Goal: Task Accomplishment & Management: Complete application form

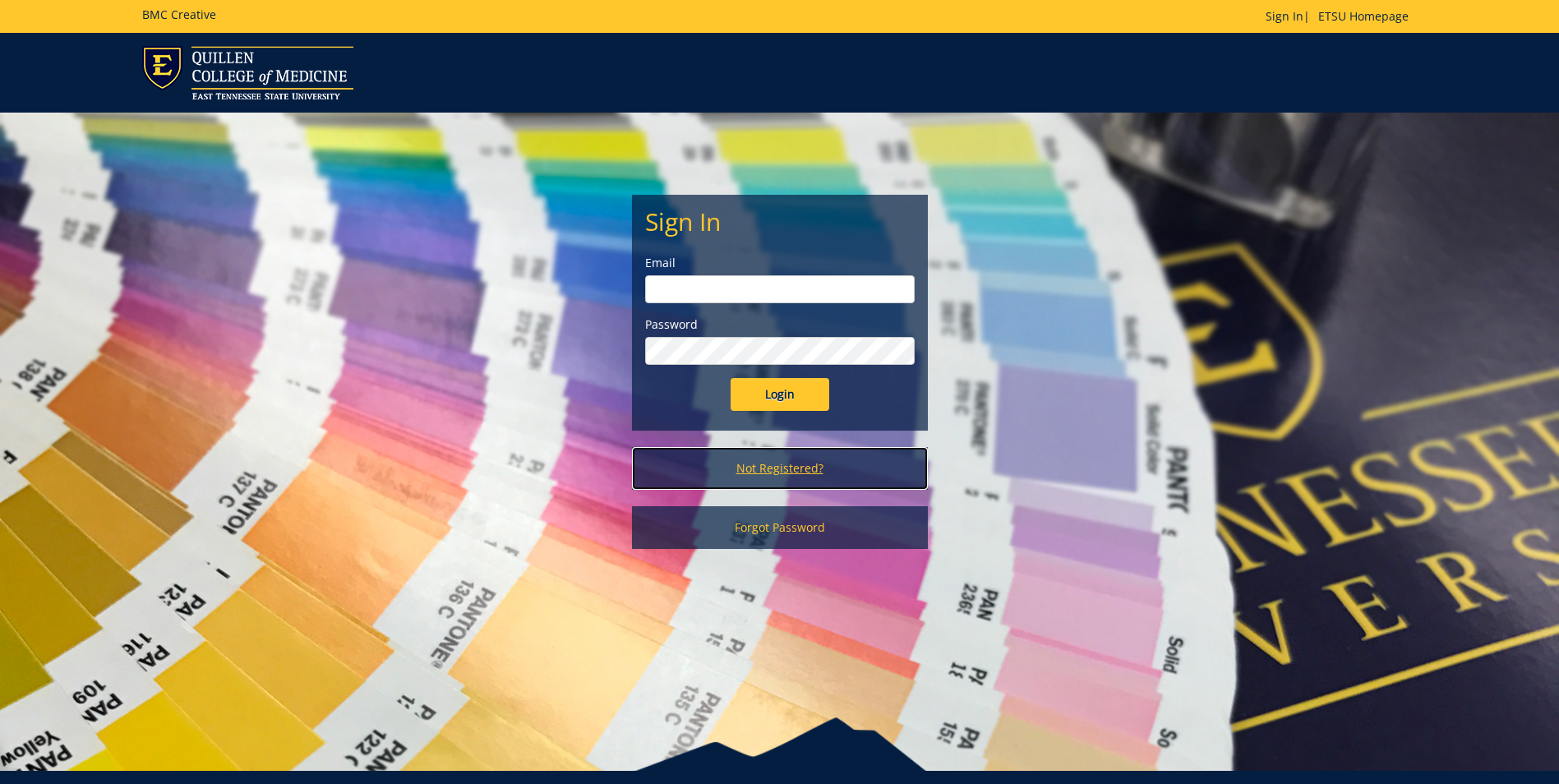
click at [808, 470] on link "Not Registered?" at bounding box center [780, 468] width 296 height 43
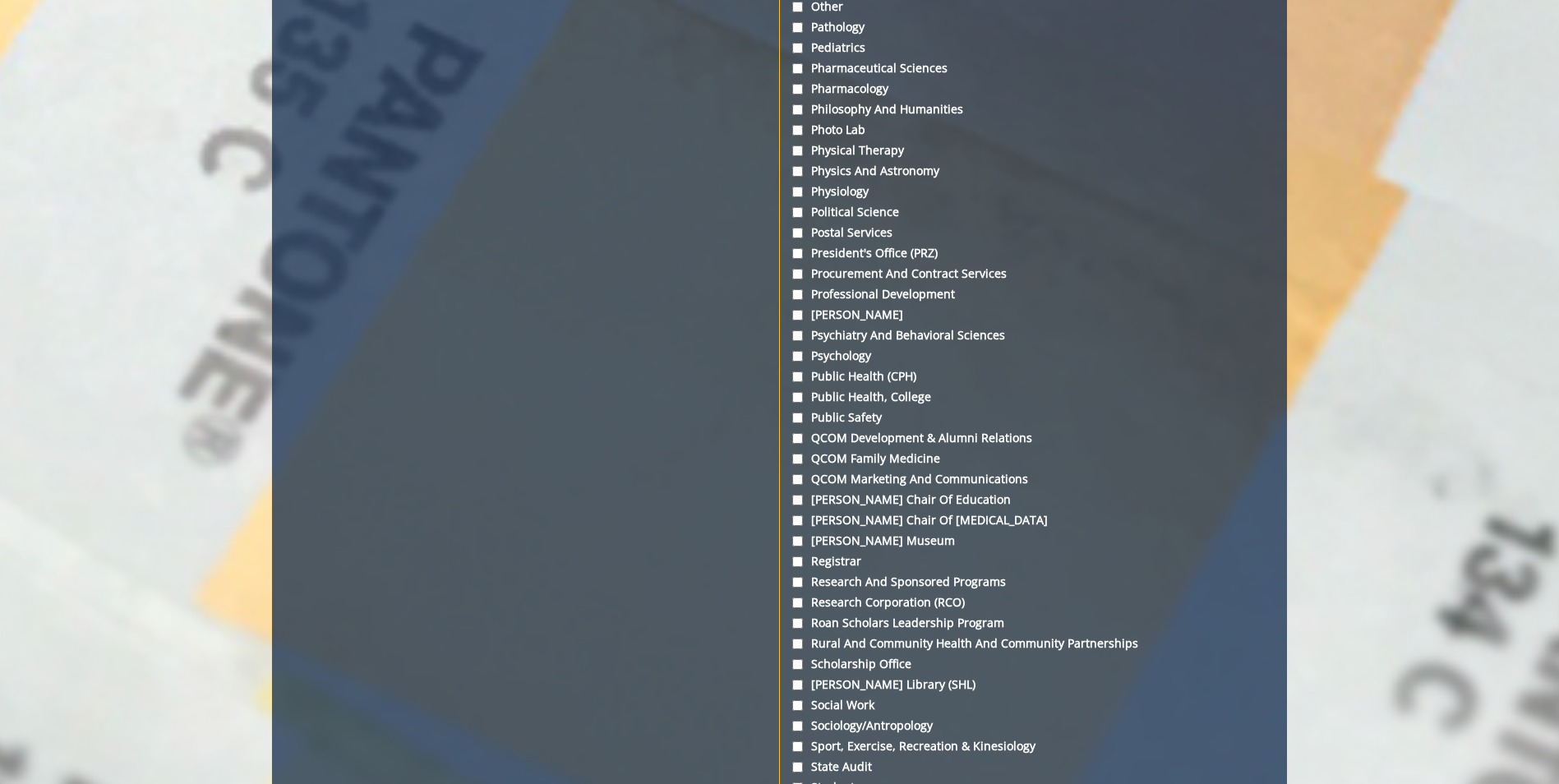
scroll to position [4846, 0]
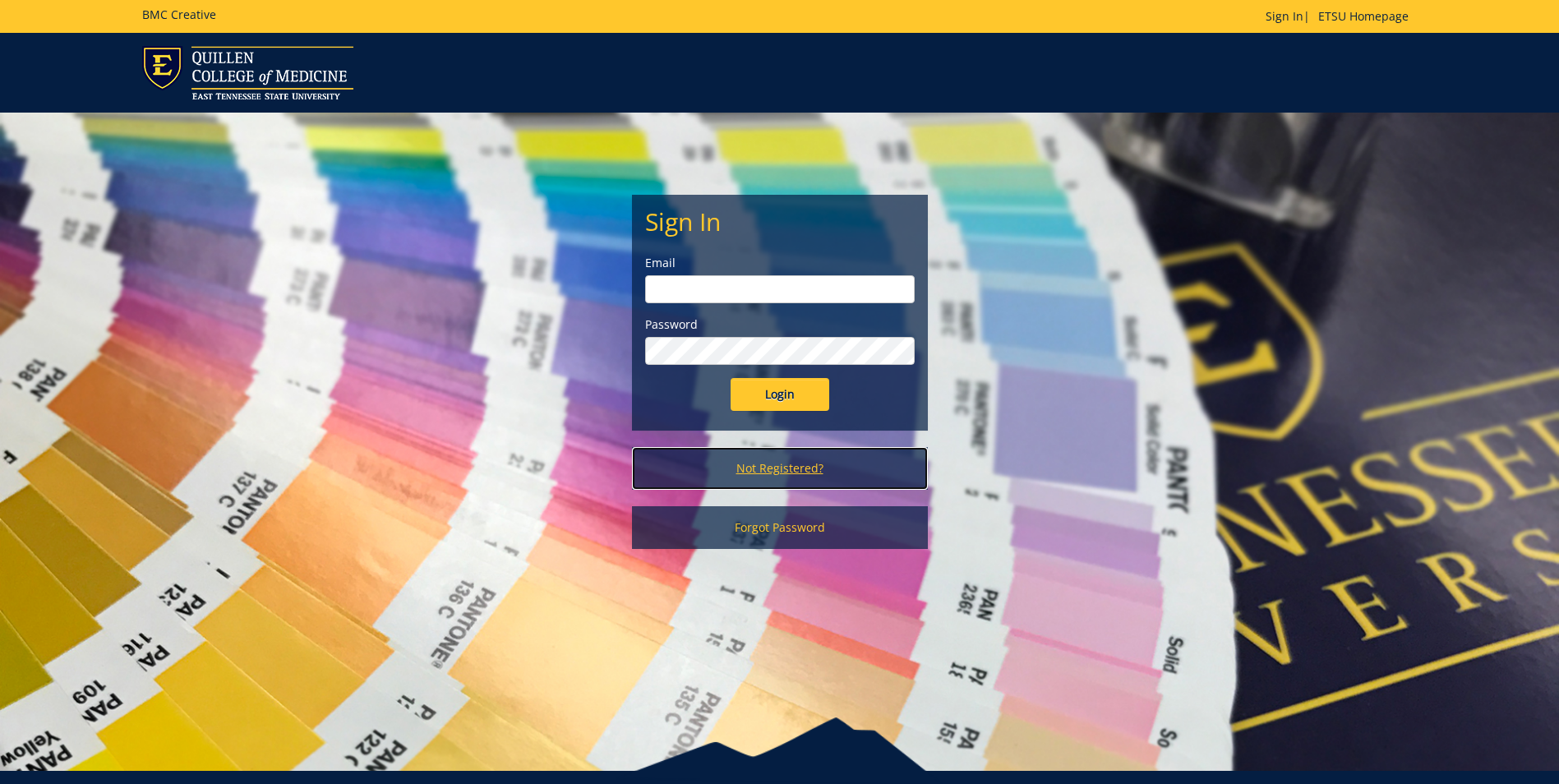
click at [767, 466] on link "Not Registered?" at bounding box center [780, 468] width 296 height 43
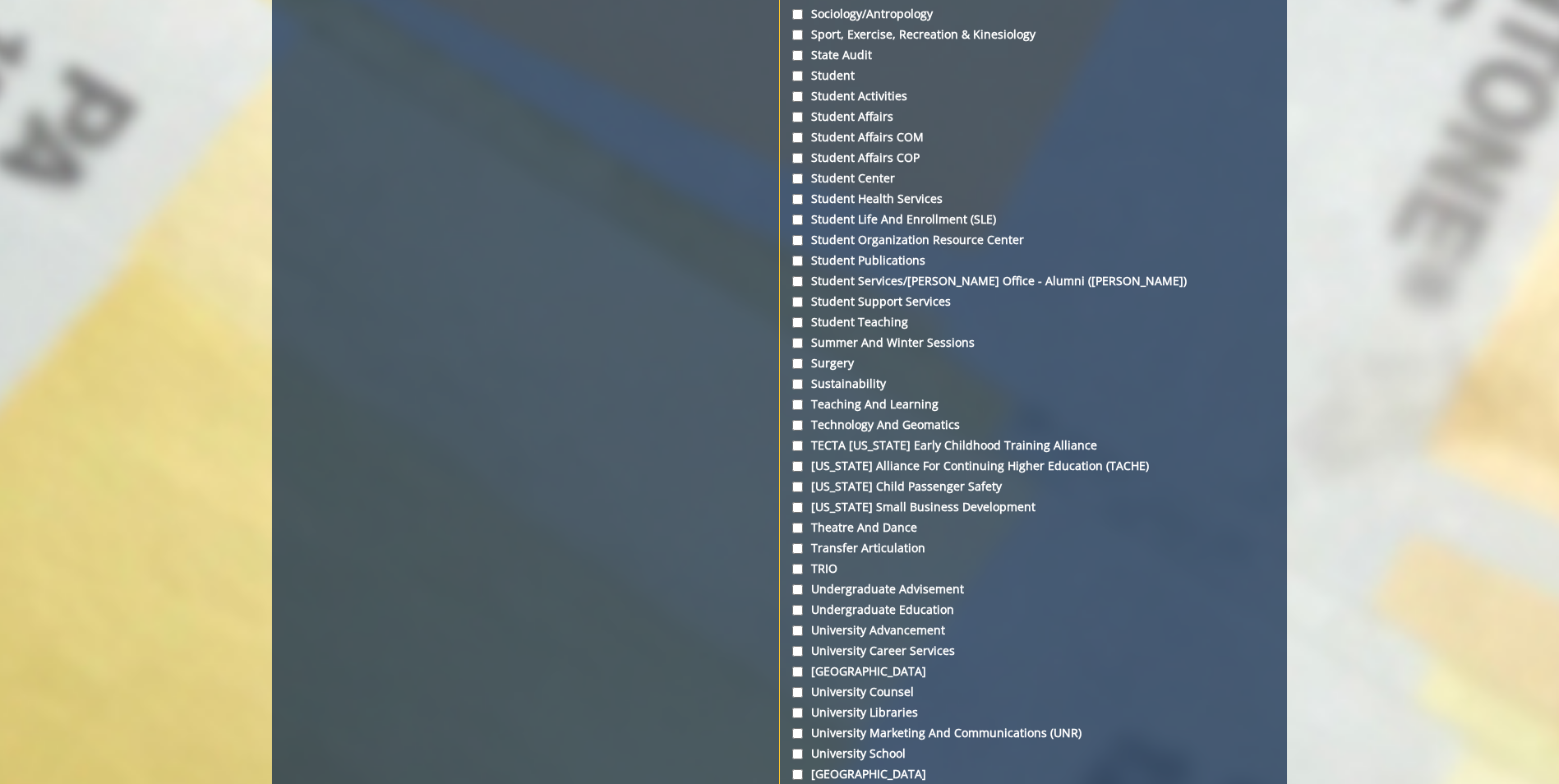
scroll to position [5421, 0]
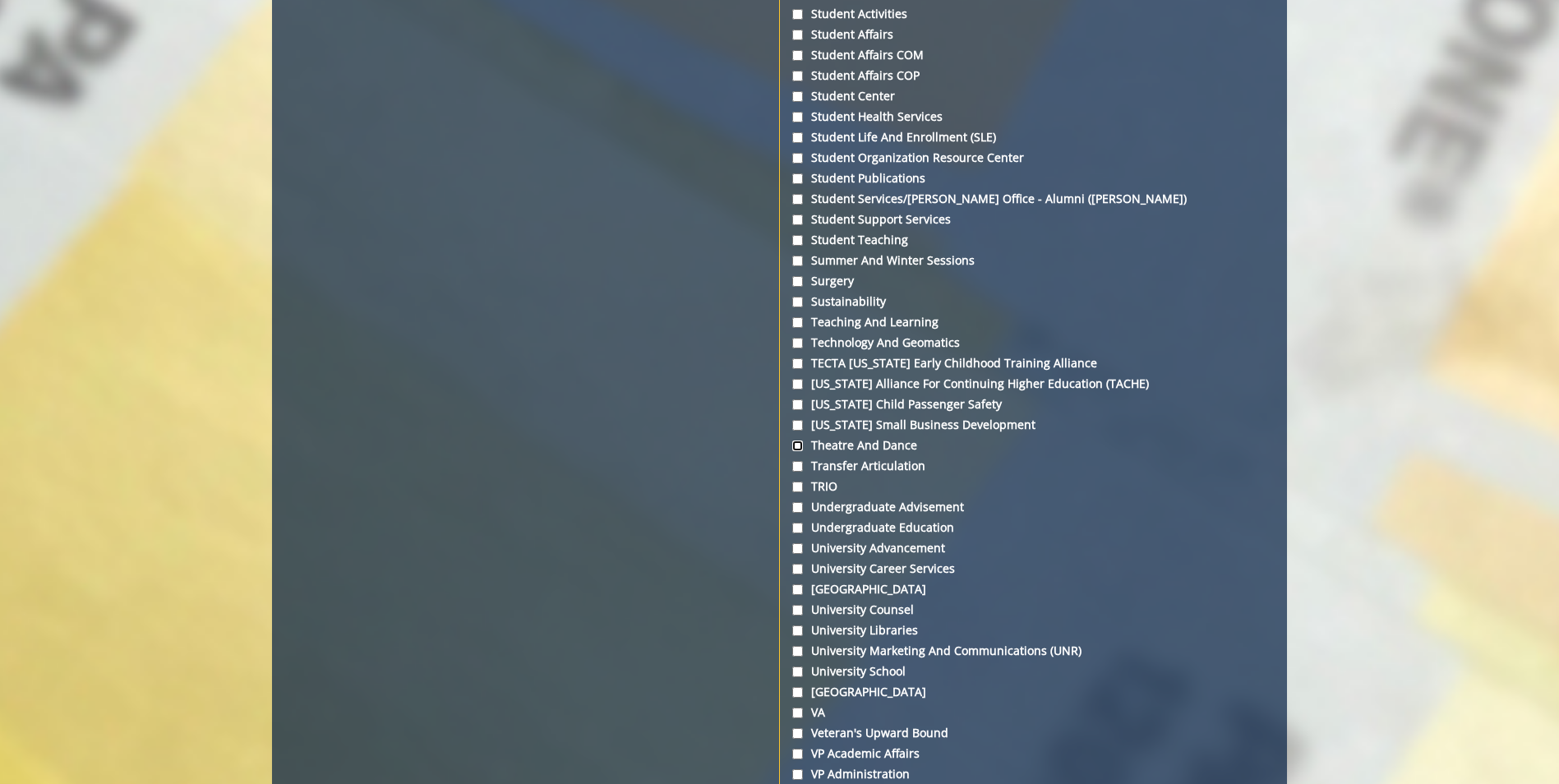
click at [798, 444] on input "Theatre and Dance" at bounding box center [797, 446] width 11 height 11
checkbox input "true"
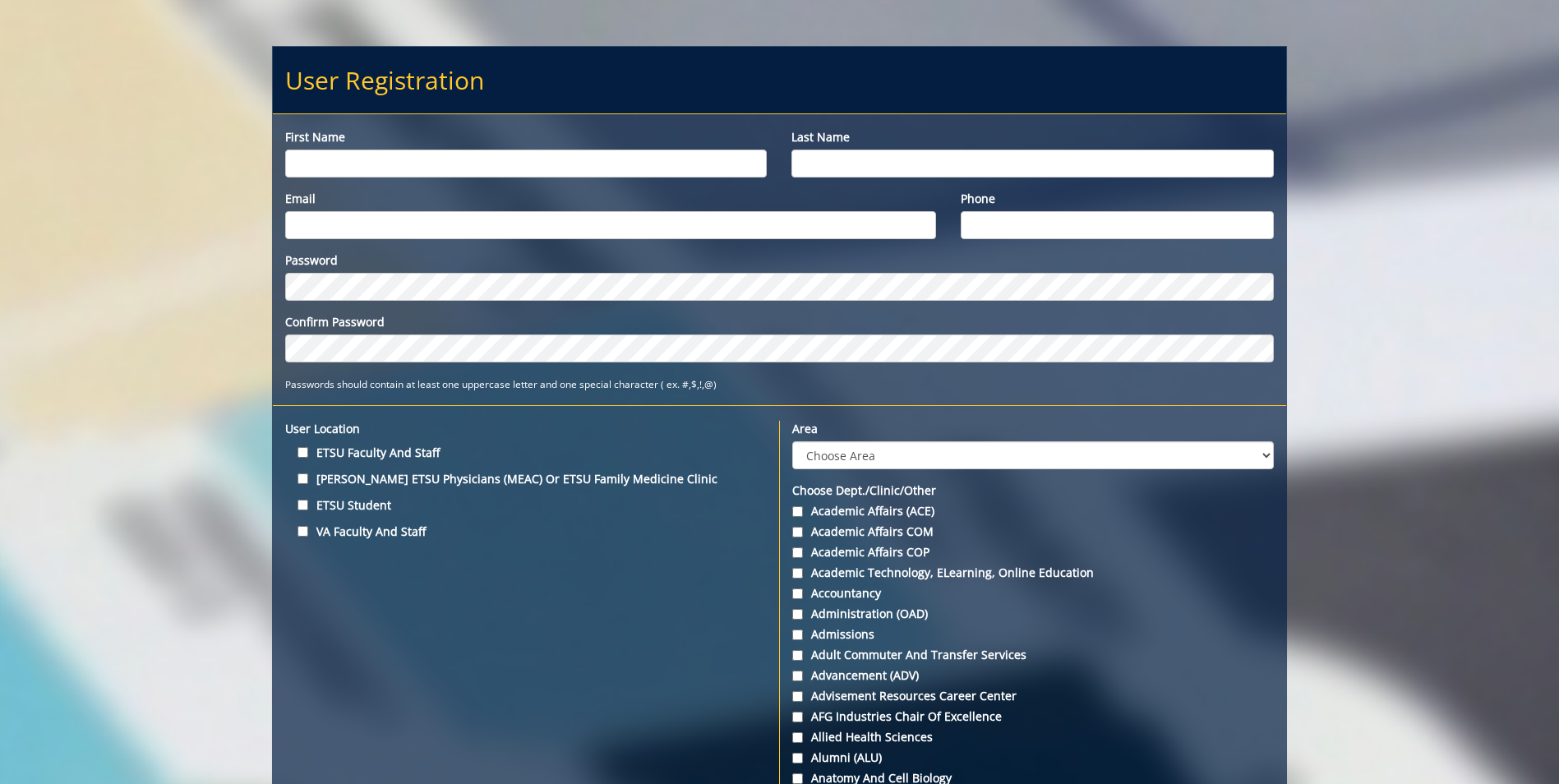
scroll to position [0, 0]
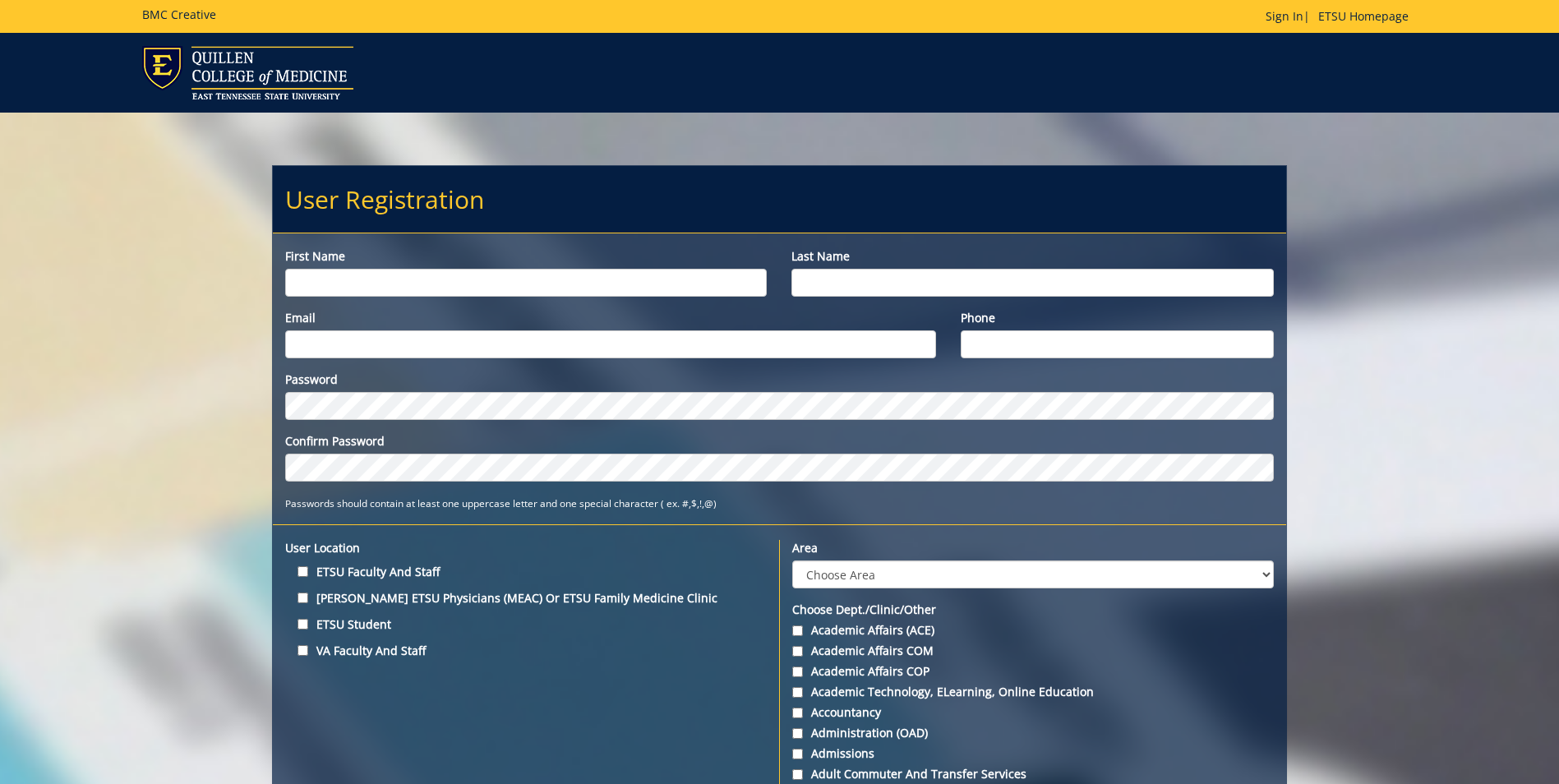
click at [303, 564] on label "ETSU Faculty and Staff" at bounding box center [526, 571] width 482 height 22
click at [303, 566] on input "ETSU Faculty and Staff" at bounding box center [303, 571] width 11 height 11
checkbox input "true"
click at [375, 282] on input "First name" at bounding box center [526, 283] width 482 height 28
type input "Cara"
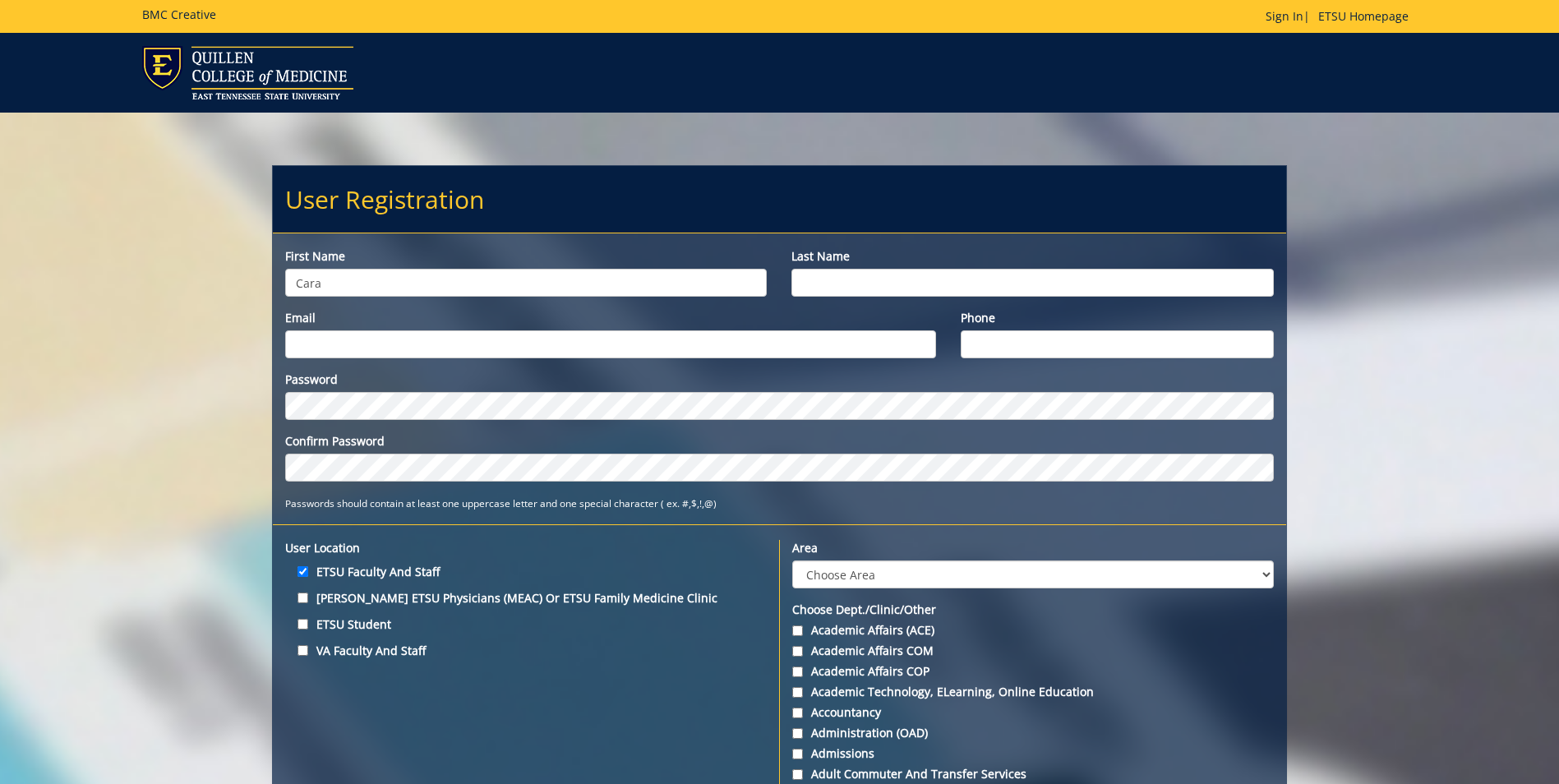
click at [874, 265] on div "Last name" at bounding box center [1032, 272] width 507 height 49
click at [871, 290] on input "Last name" at bounding box center [1032, 283] width 482 height 28
type input "Harker"
click at [772, 346] on input "Email" at bounding box center [610, 344] width 651 height 28
type input "harkerc@etsu.edu"
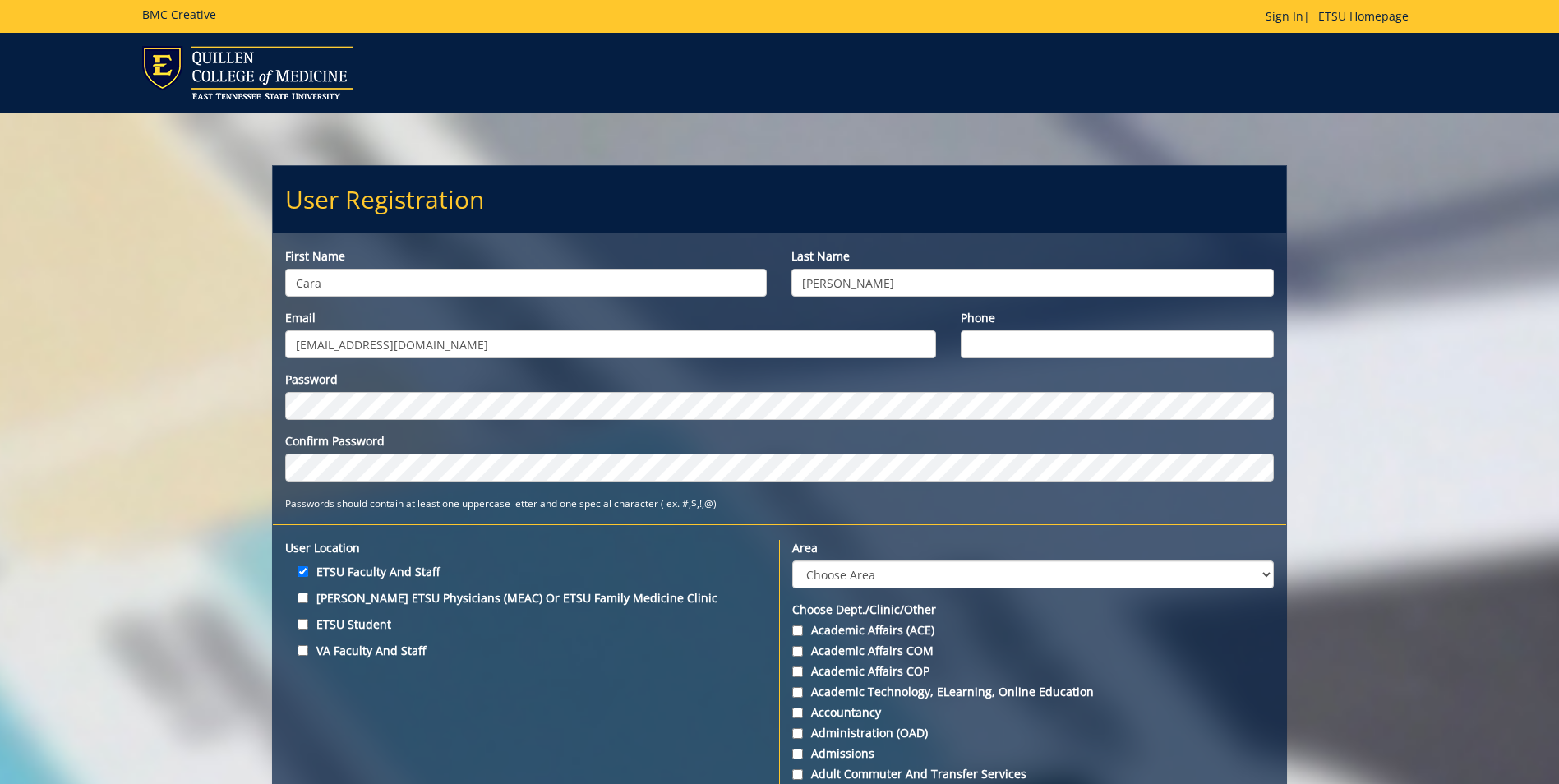
click at [1120, 353] on input "Phone" at bounding box center [1117, 344] width 314 height 28
type input "4324395687"
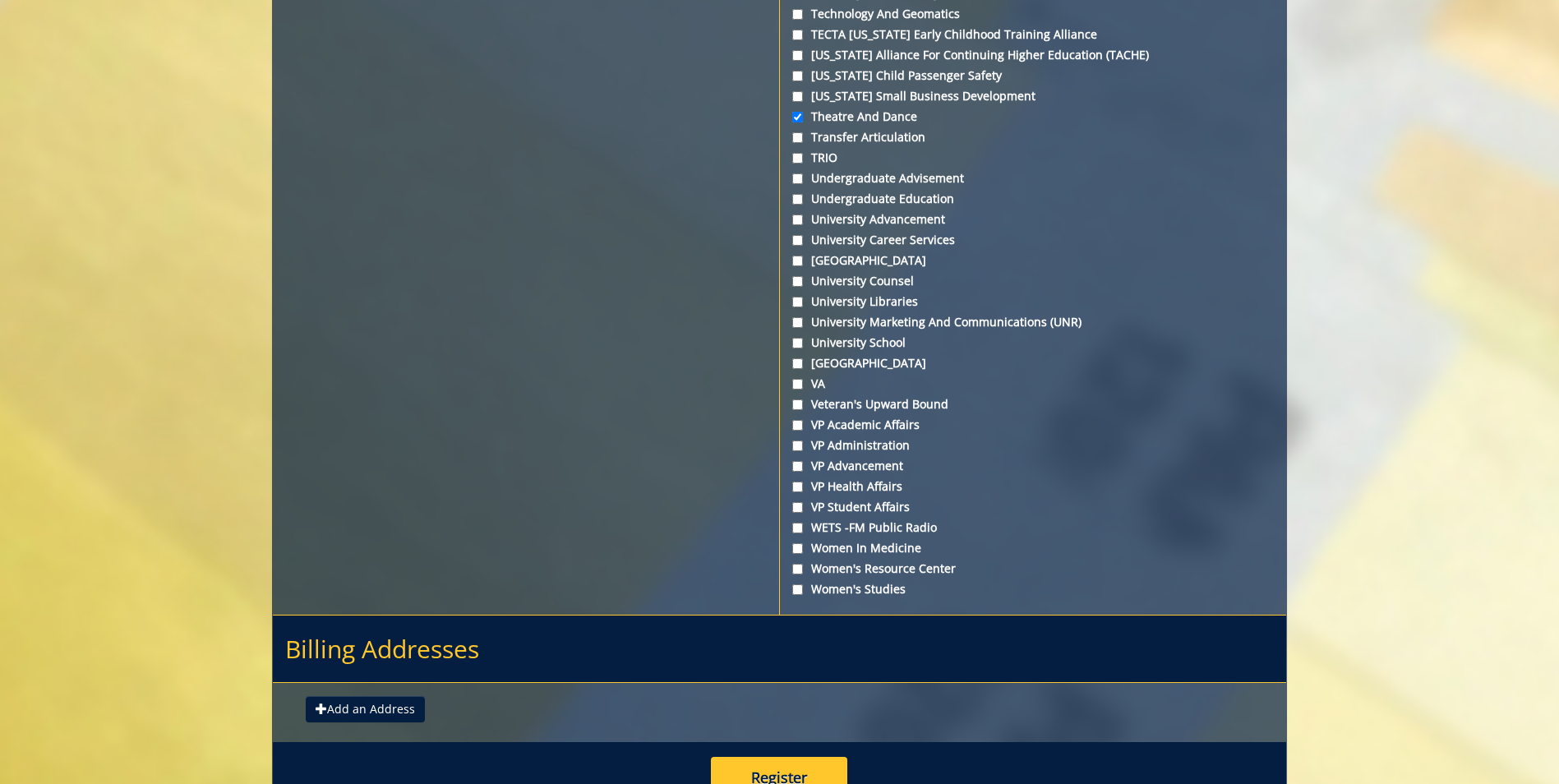
scroll to position [5943, 0]
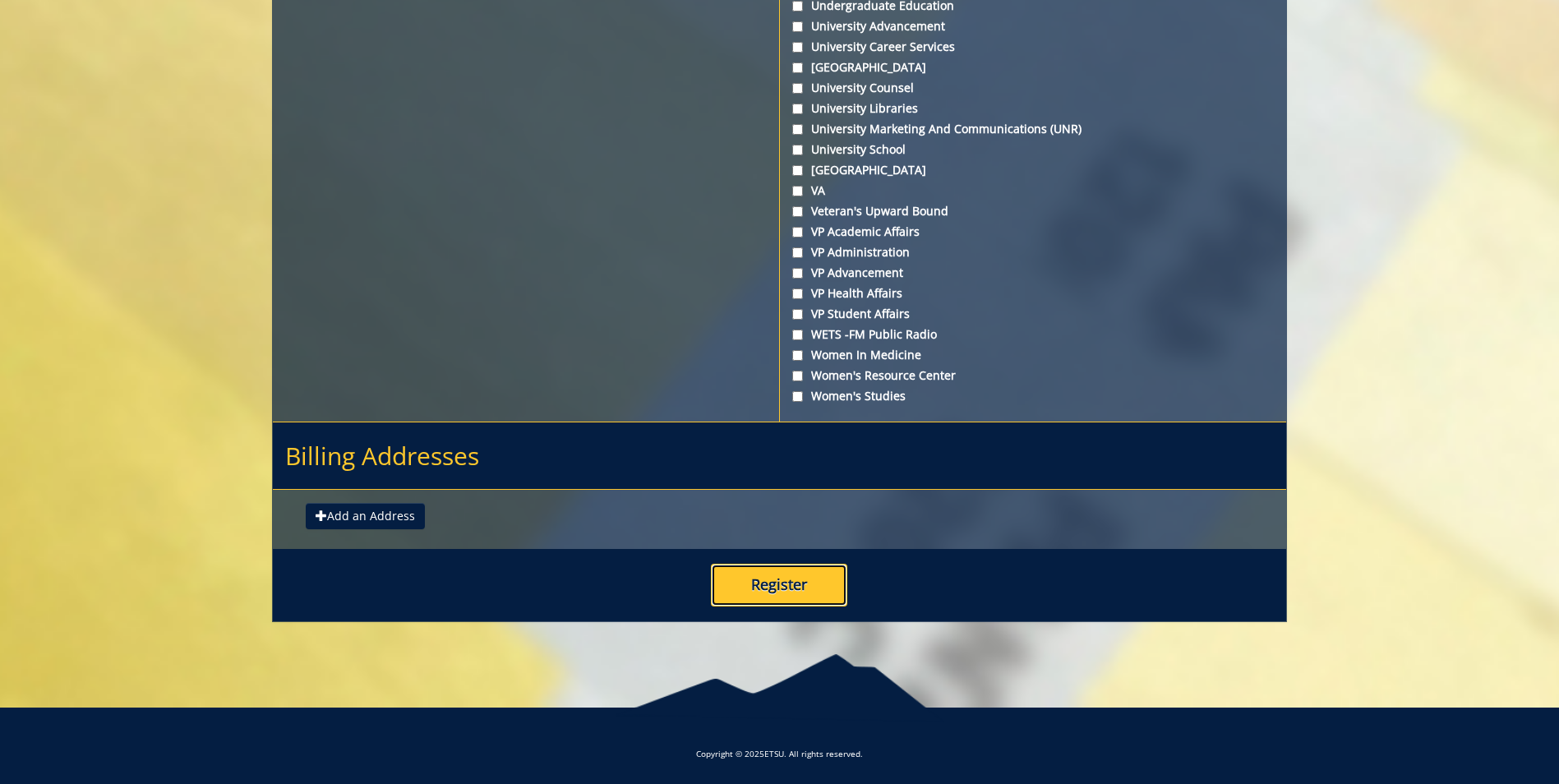
click at [815, 582] on button "Register" at bounding box center [779, 584] width 136 height 43
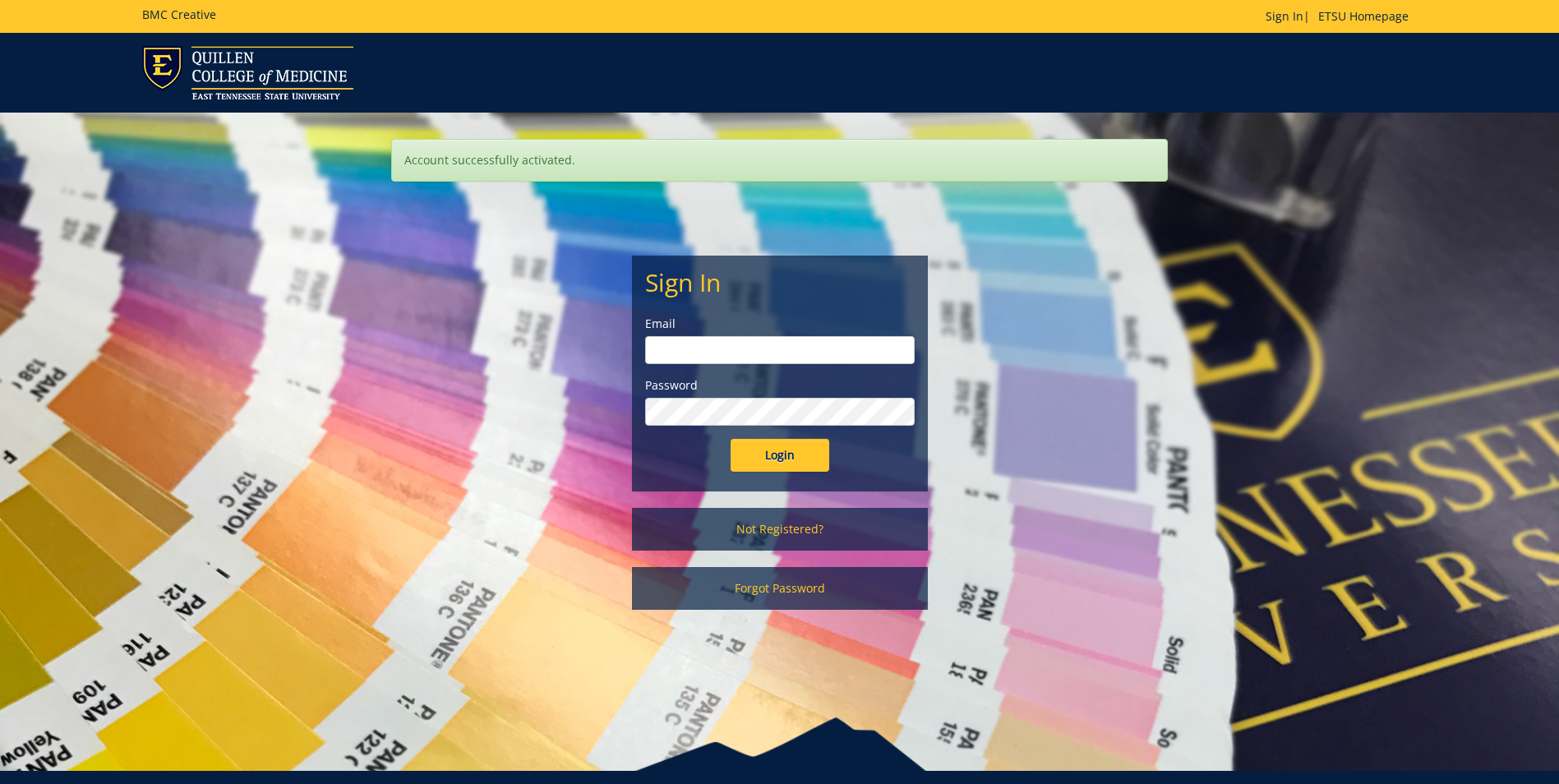
click at [689, 355] on input "email" at bounding box center [780, 350] width 270 height 28
type input "harkerc@etsu.edu"
click at [798, 453] on input "Login" at bounding box center [780, 455] width 99 height 33
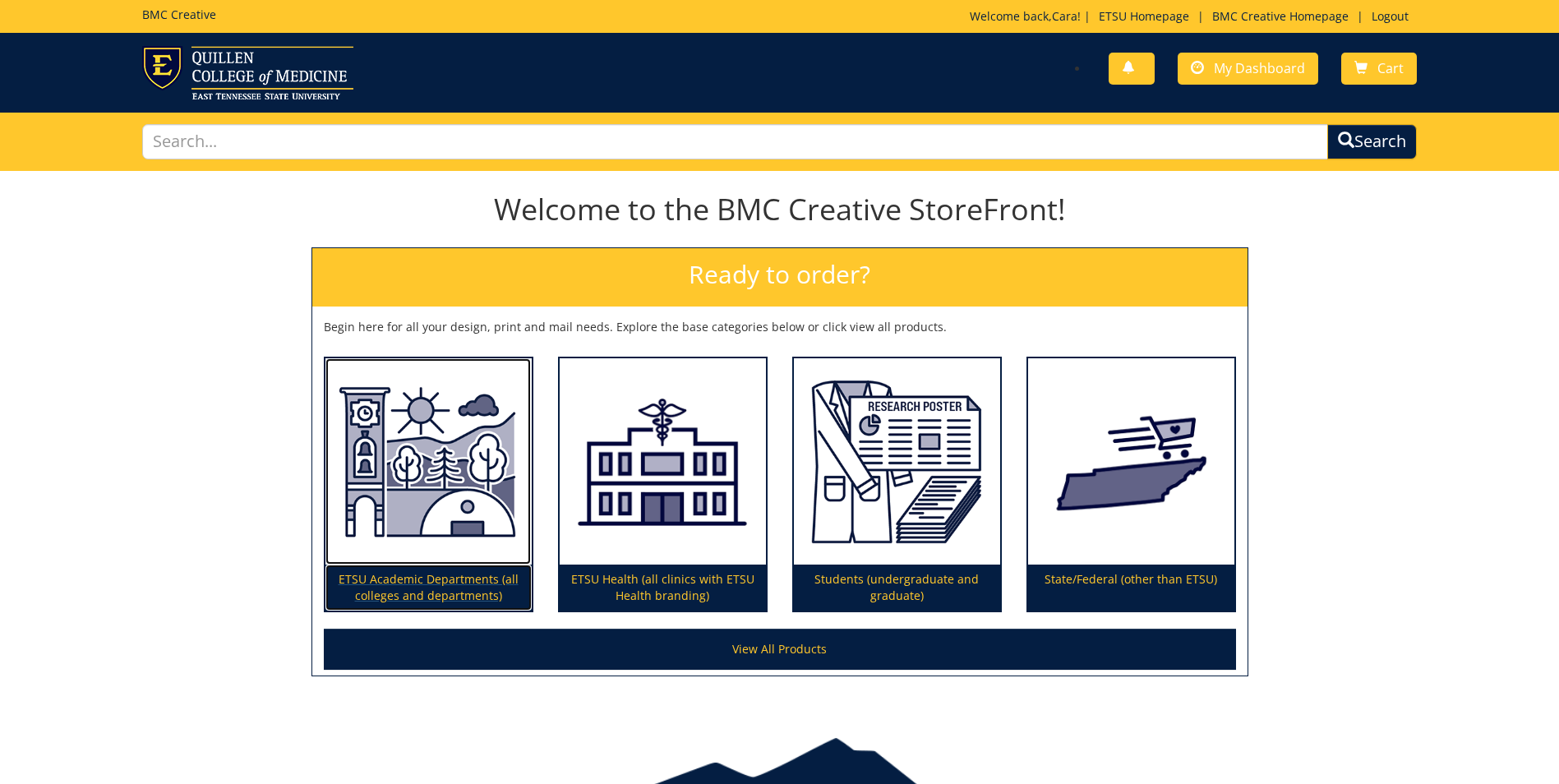
click at [444, 588] on p "ETSU Academic Departments (all colleges and departments)" at bounding box center [428, 587] width 206 height 46
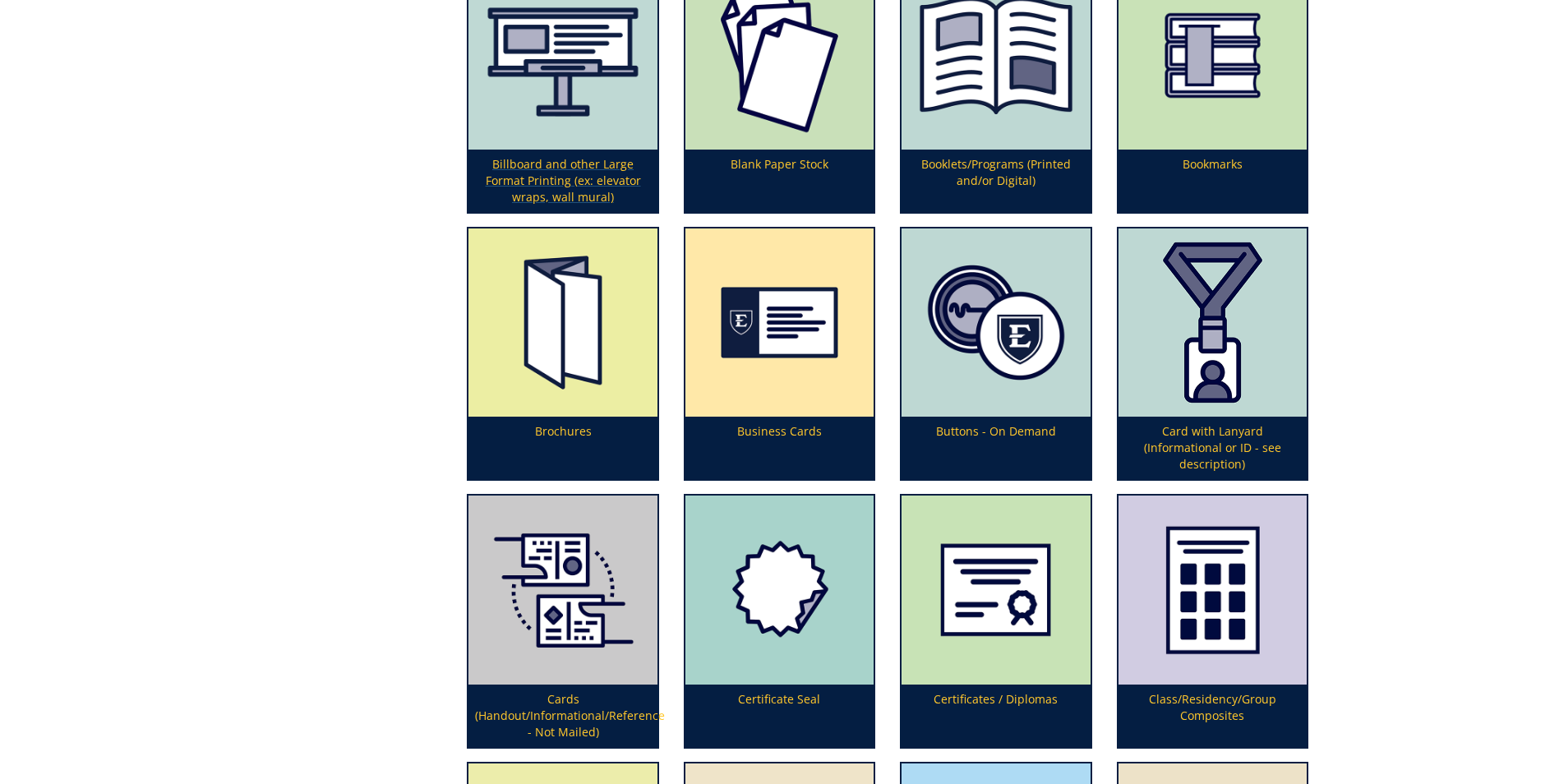
scroll to position [822, 0]
